Goal: Task Accomplishment & Management: Use online tool/utility

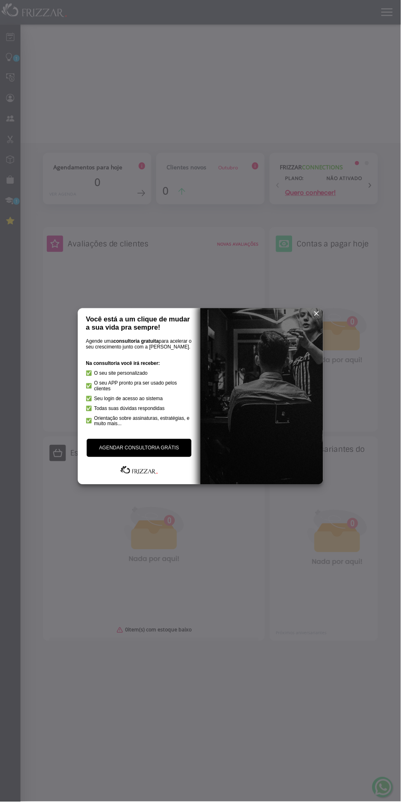
click at [319, 313] on span "reset" at bounding box center [317, 315] width 8 height 8
click at [234, 169] on div at bounding box center [201, 402] width 402 height 804
click at [318, 314] on span "reset" at bounding box center [317, 315] width 8 height 8
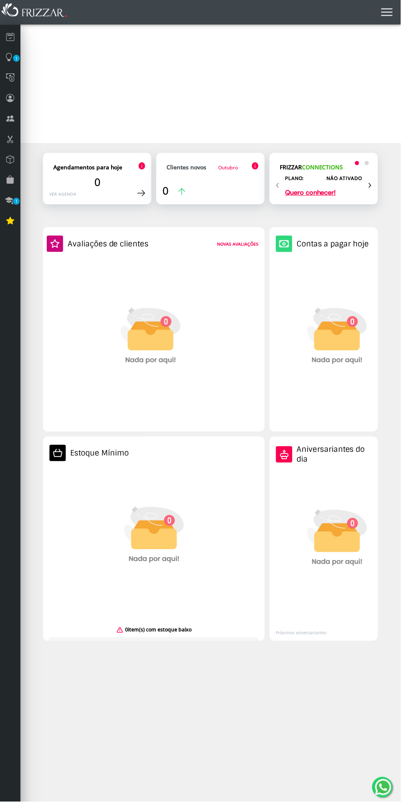
click at [316, 320] on img at bounding box center [337, 345] width 123 height 164
click at [203, 184] on div "Clientes novos Outubro 0 Clientes ativos 0 Clientes inativos 0" at bounding box center [211, 179] width 109 height 52
click at [235, 170] on span "Outubro" at bounding box center [229, 168] width 20 height 7
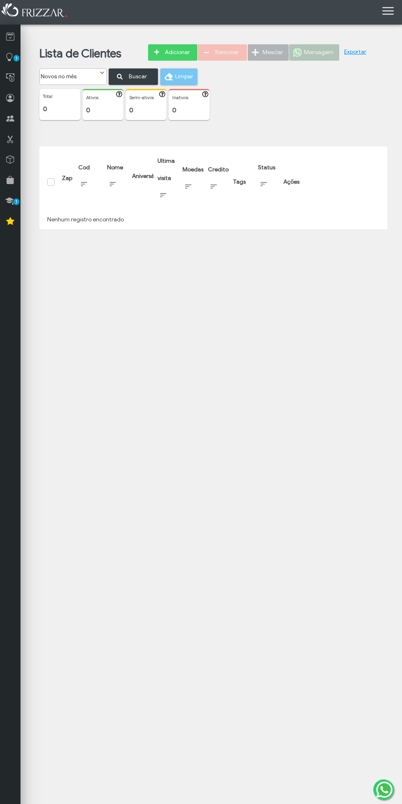
click at [16, 58] on span "1" at bounding box center [17, 58] width 6 height 7
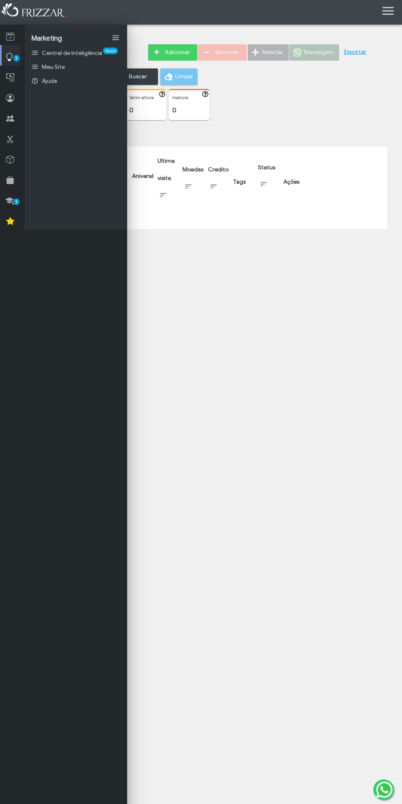
click at [11, 34] on icon at bounding box center [10, 37] width 8 height 10
click at [84, 55] on link "Agenda" at bounding box center [76, 53] width 103 height 14
